Goal: Information Seeking & Learning: Learn about a topic

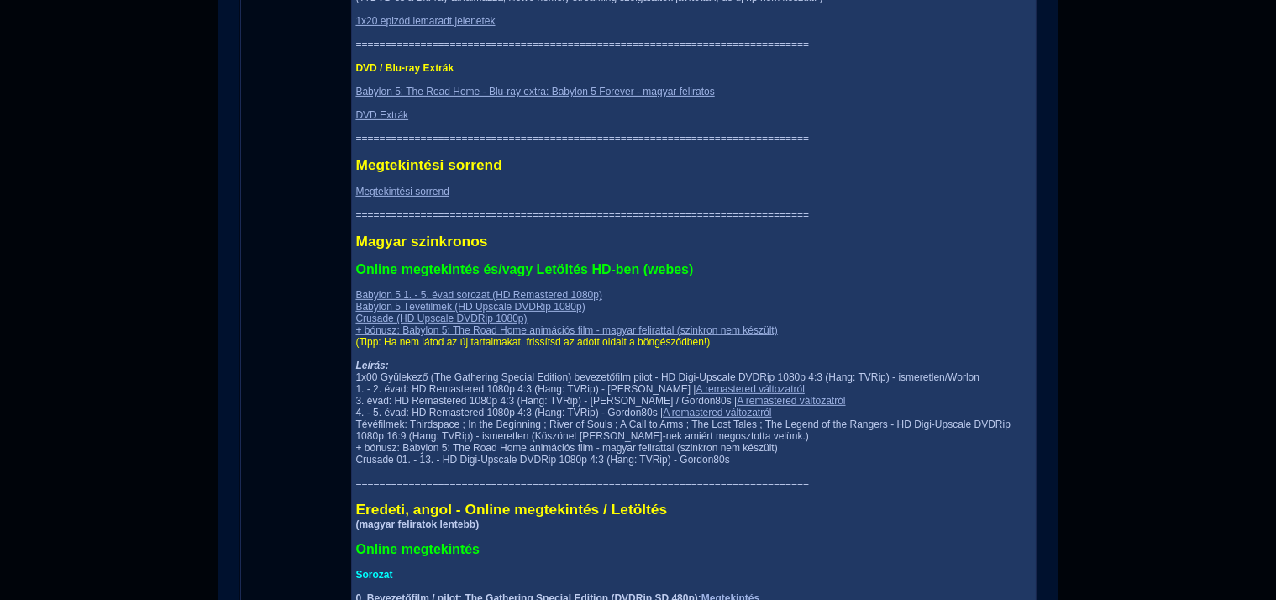
scroll to position [621, 0]
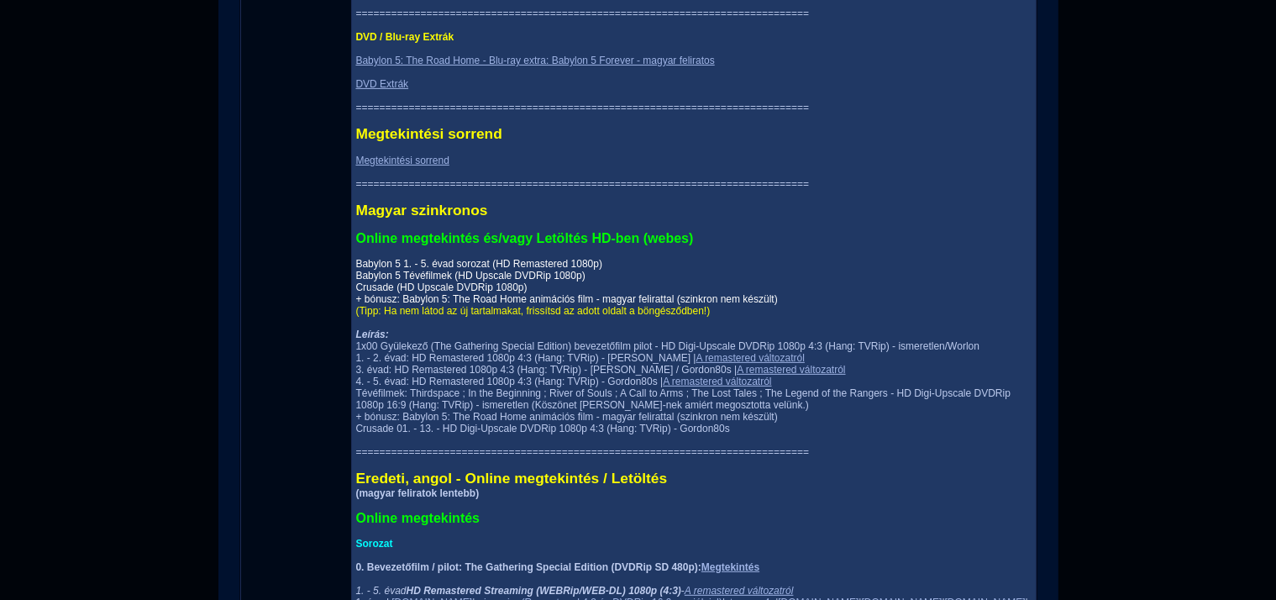
click at [496, 291] on link "Babylon 5 1. - 5. évad sorozat (HD Remastered 1080p) Babylon 5 Tévéfilmek (HD U…" at bounding box center [567, 281] width 422 height 47
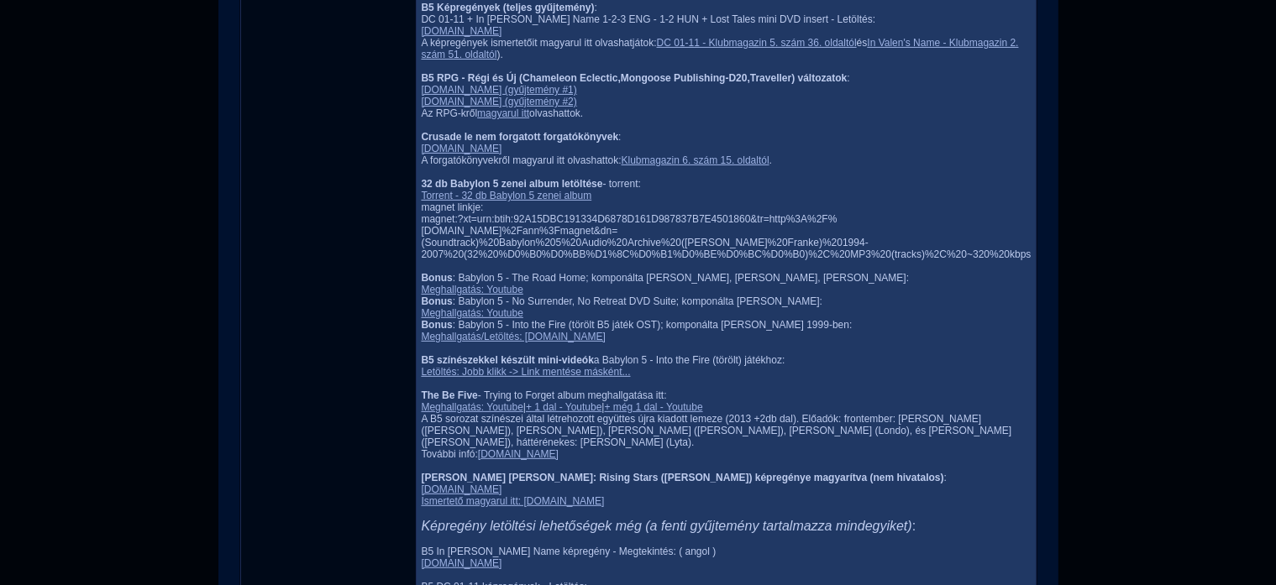
scroll to position [621, 0]
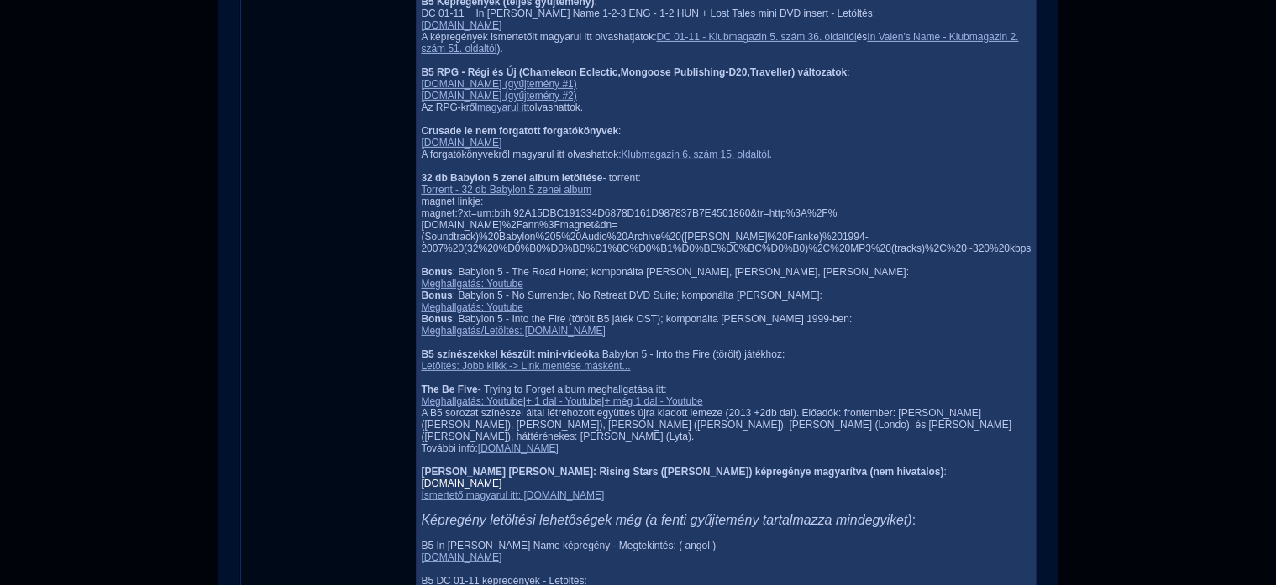
click at [421, 478] on link "lostcomix.blogspot.com" at bounding box center [461, 484] width 81 height 12
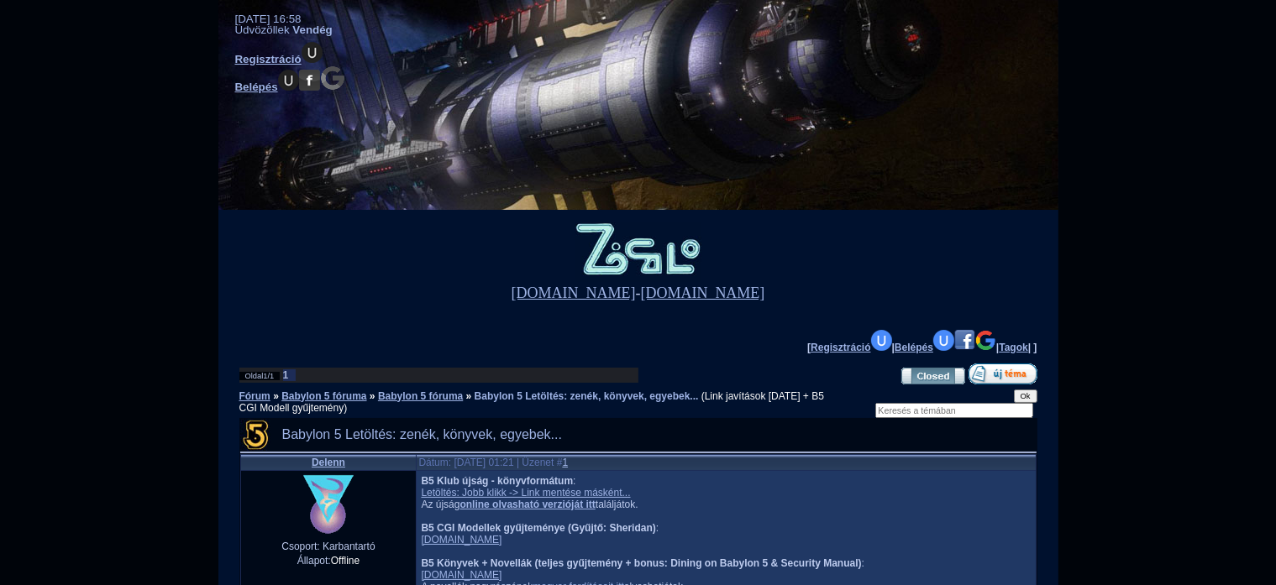
scroll to position [177, 0]
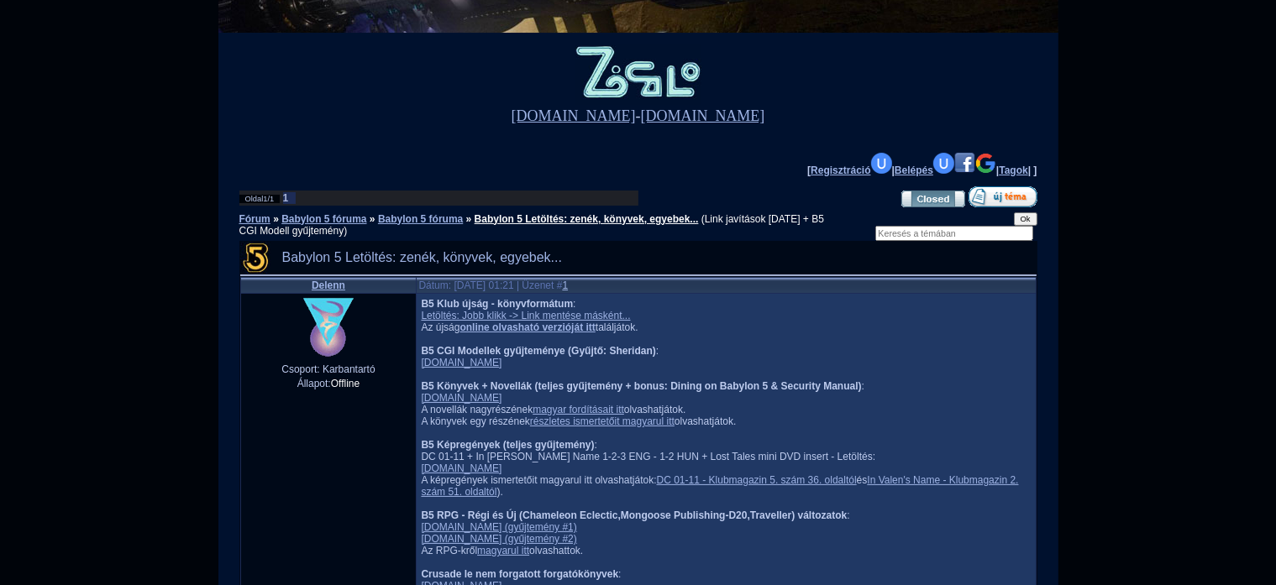
click at [687, 220] on link "Babylon 5 Letöltés: zenék, könyvek, egyebek..." at bounding box center [587, 219] width 224 height 12
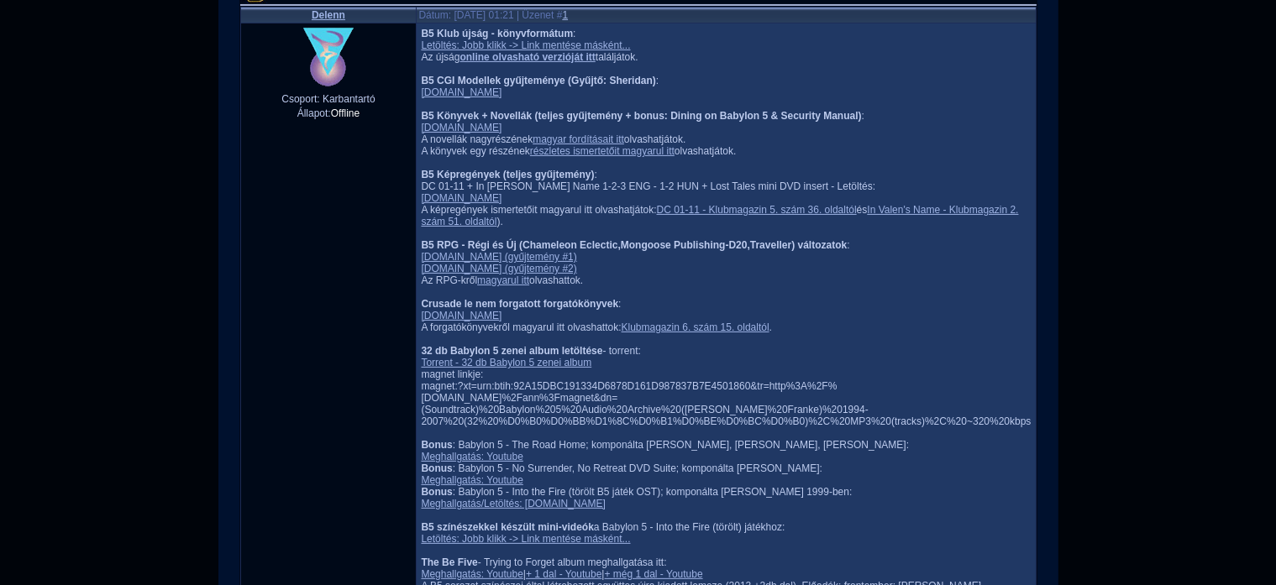
scroll to position [359, 0]
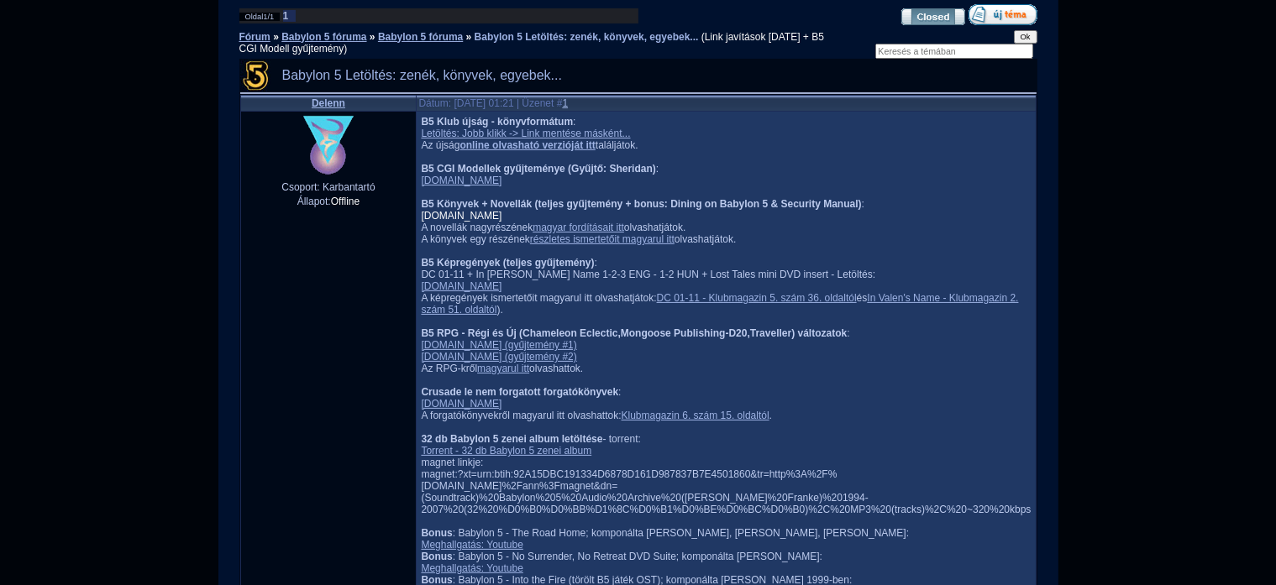
click at [421, 218] on link "[DOMAIN_NAME]" at bounding box center [461, 216] width 81 height 12
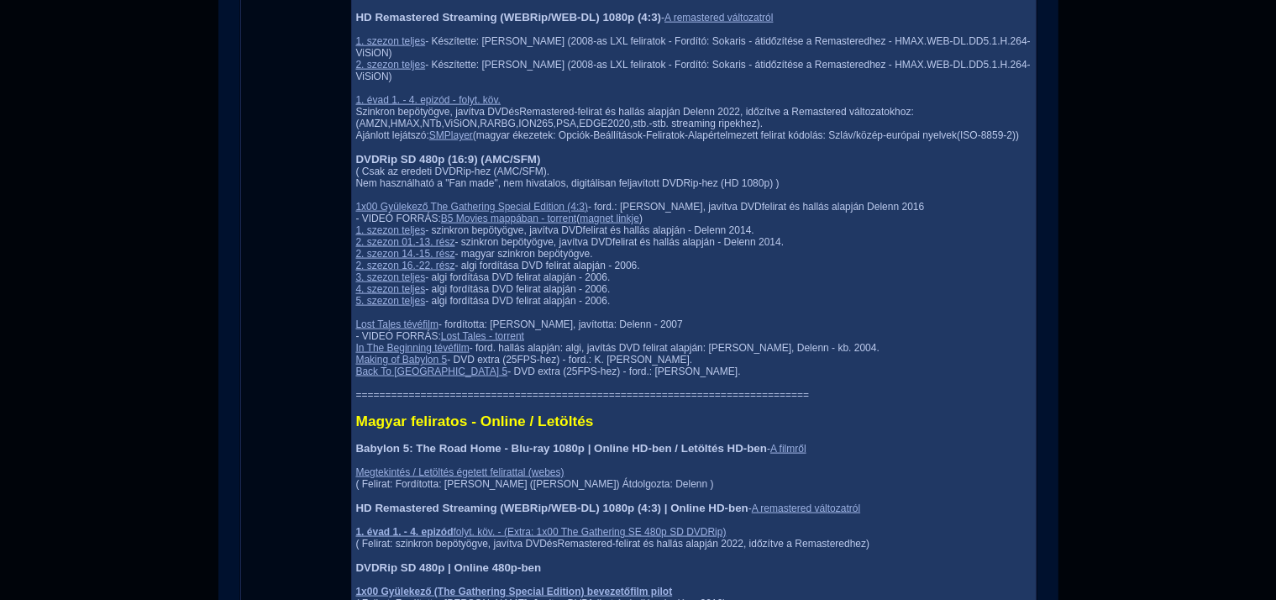
scroll to position [2066, 0]
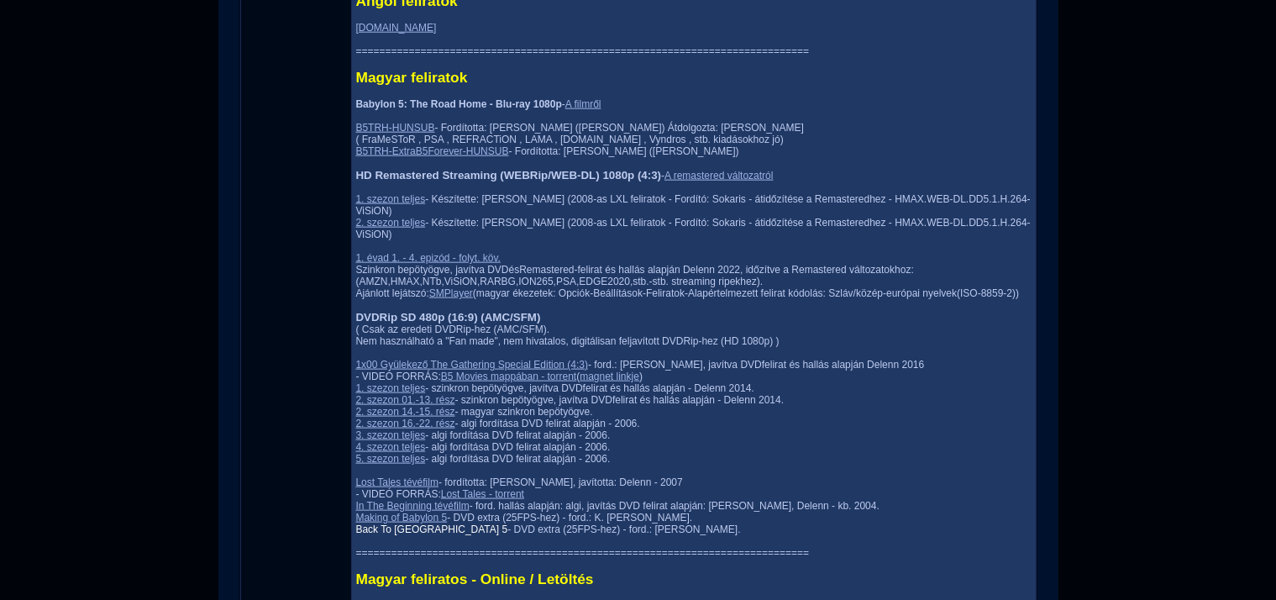
click at [392, 523] on link "Back To [GEOGRAPHIC_DATA] 5" at bounding box center [432, 529] width 152 height 12
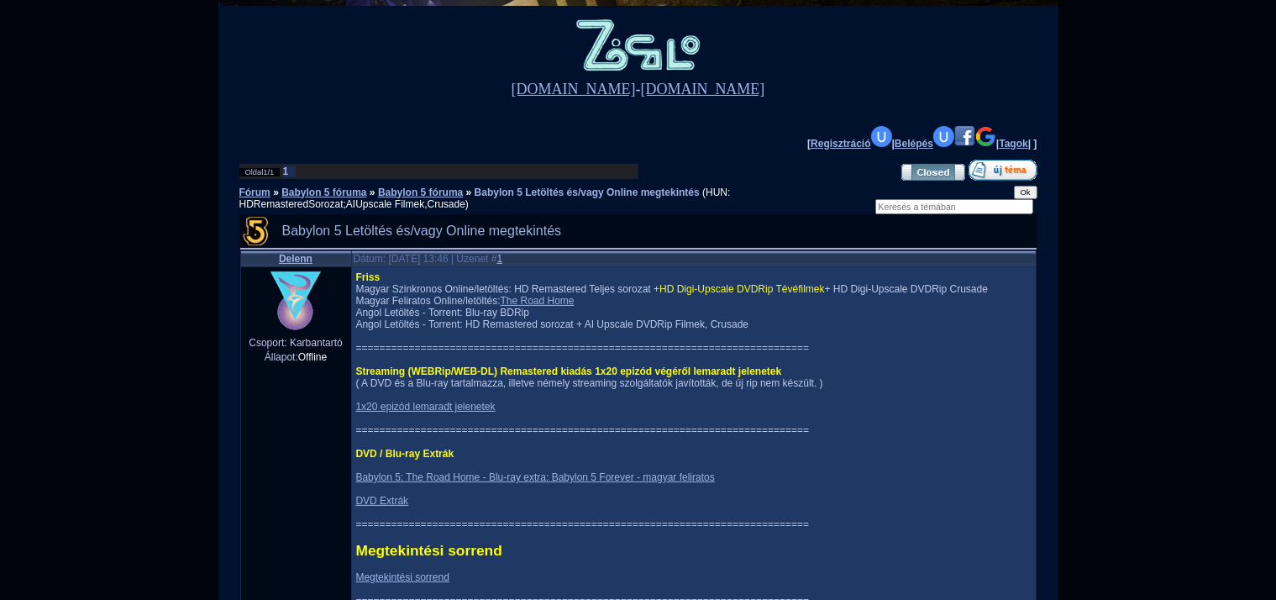
scroll to position [0, 0]
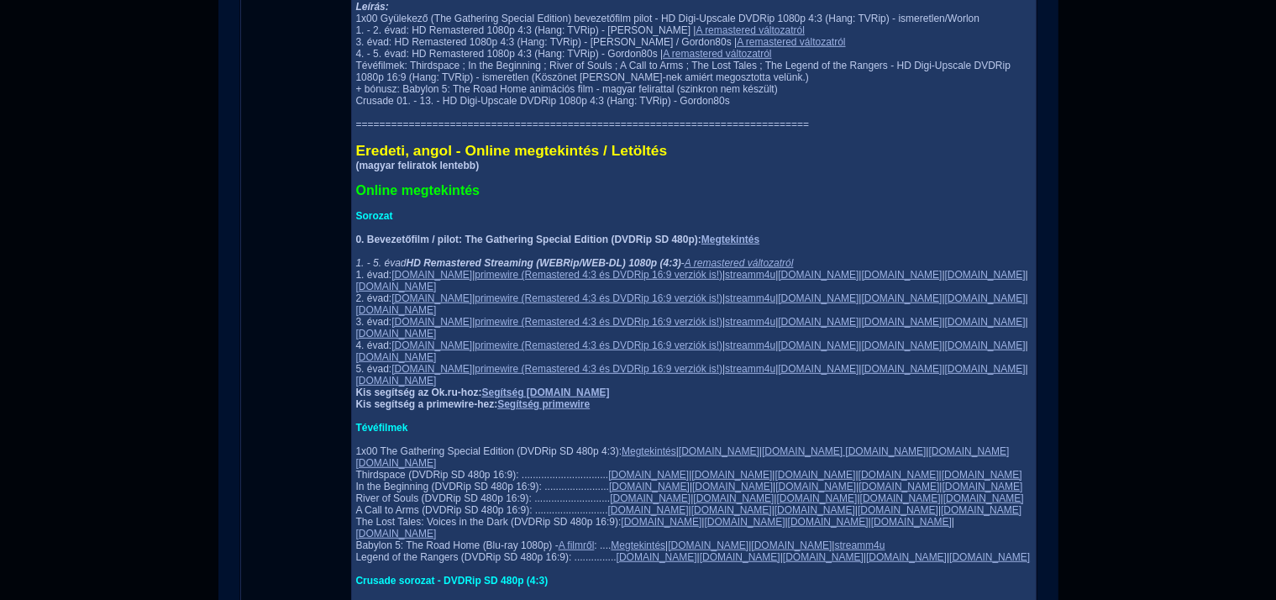
scroll to position [1064, 0]
